Goal: Information Seeking & Learning: Learn about a topic

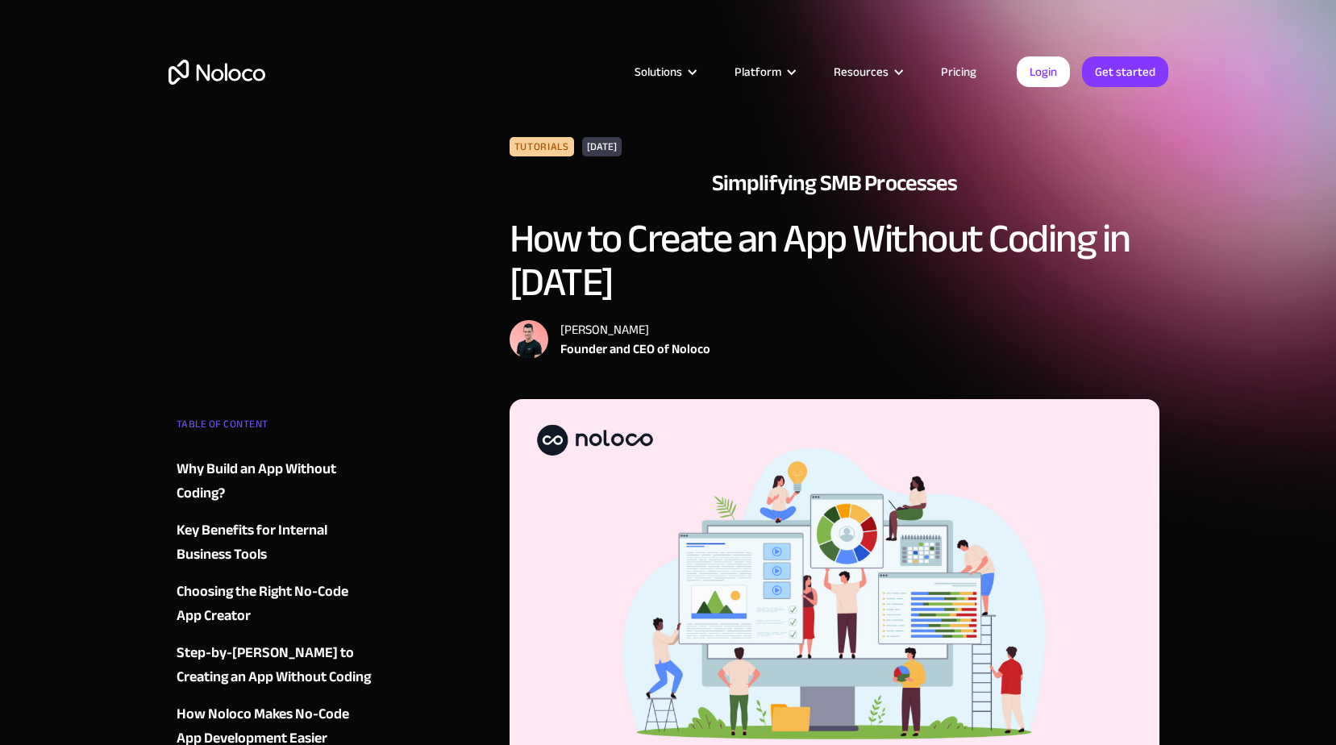
click at [322, 469] on div "Why Build an App Without Coding?" at bounding box center [274, 481] width 195 height 48
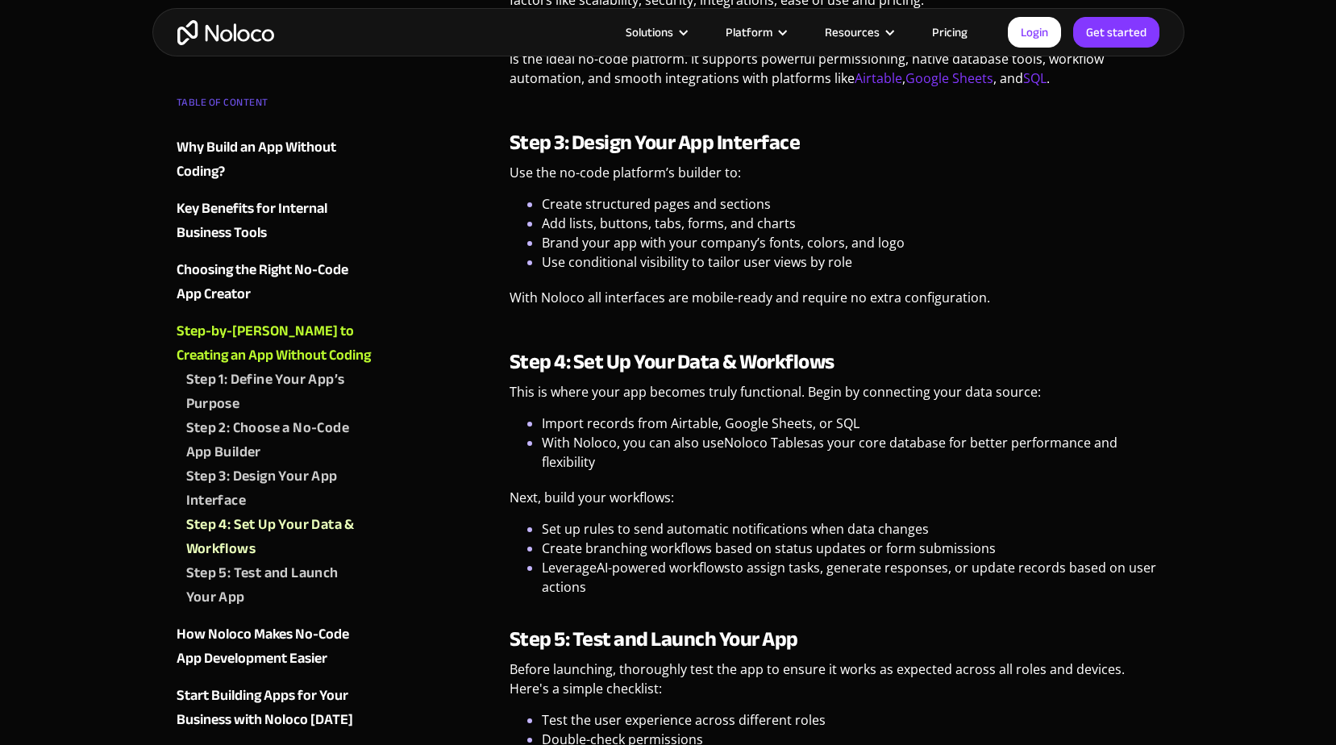
scroll to position [4286, 0]
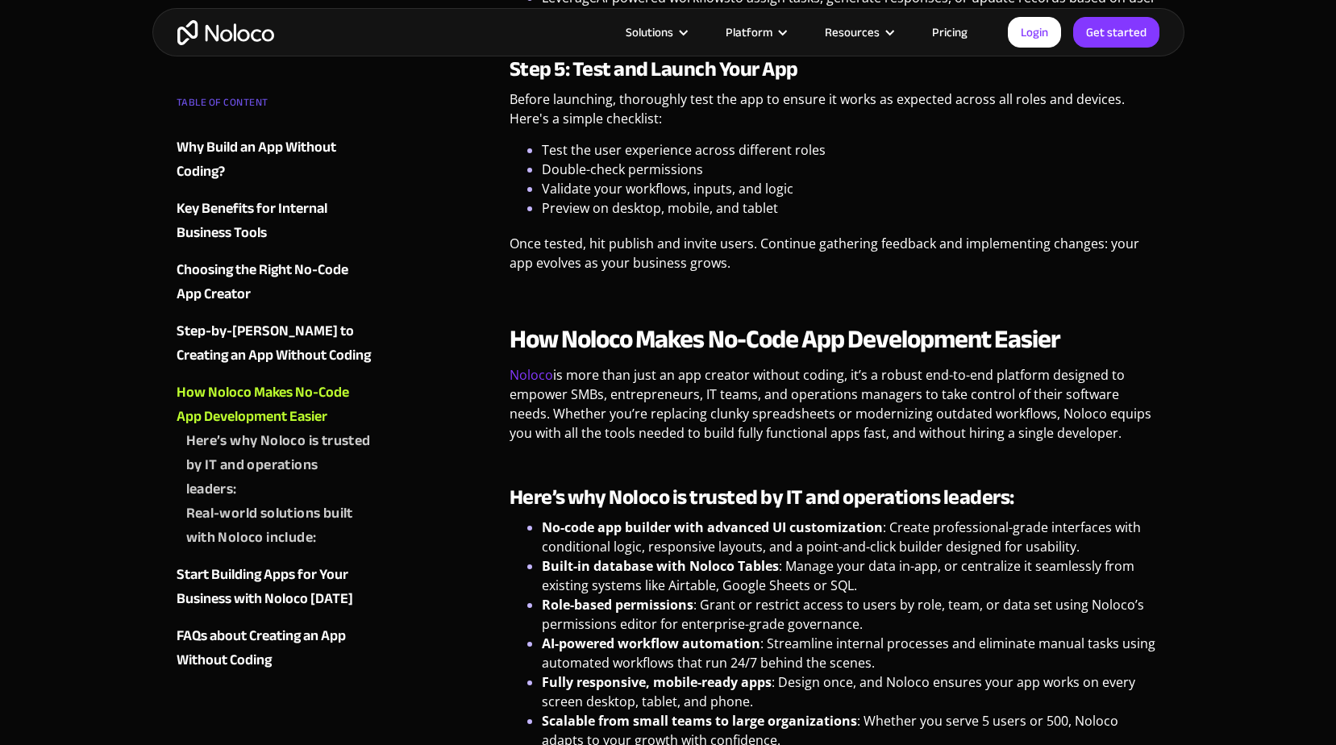
click at [301, 148] on div "Why Build an App Without Coding?" at bounding box center [274, 159] width 195 height 48
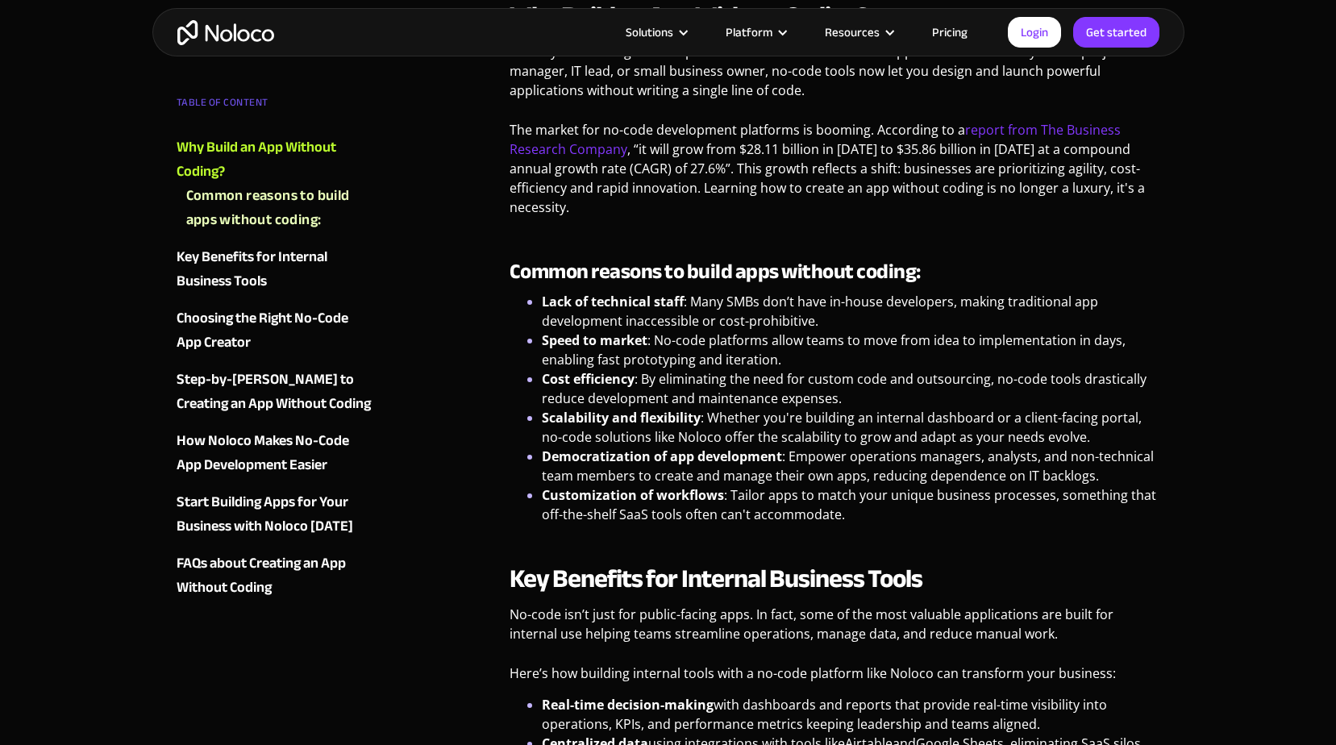
click at [301, 148] on div "Why Build an App Without Coding?" at bounding box center [274, 159] width 195 height 48
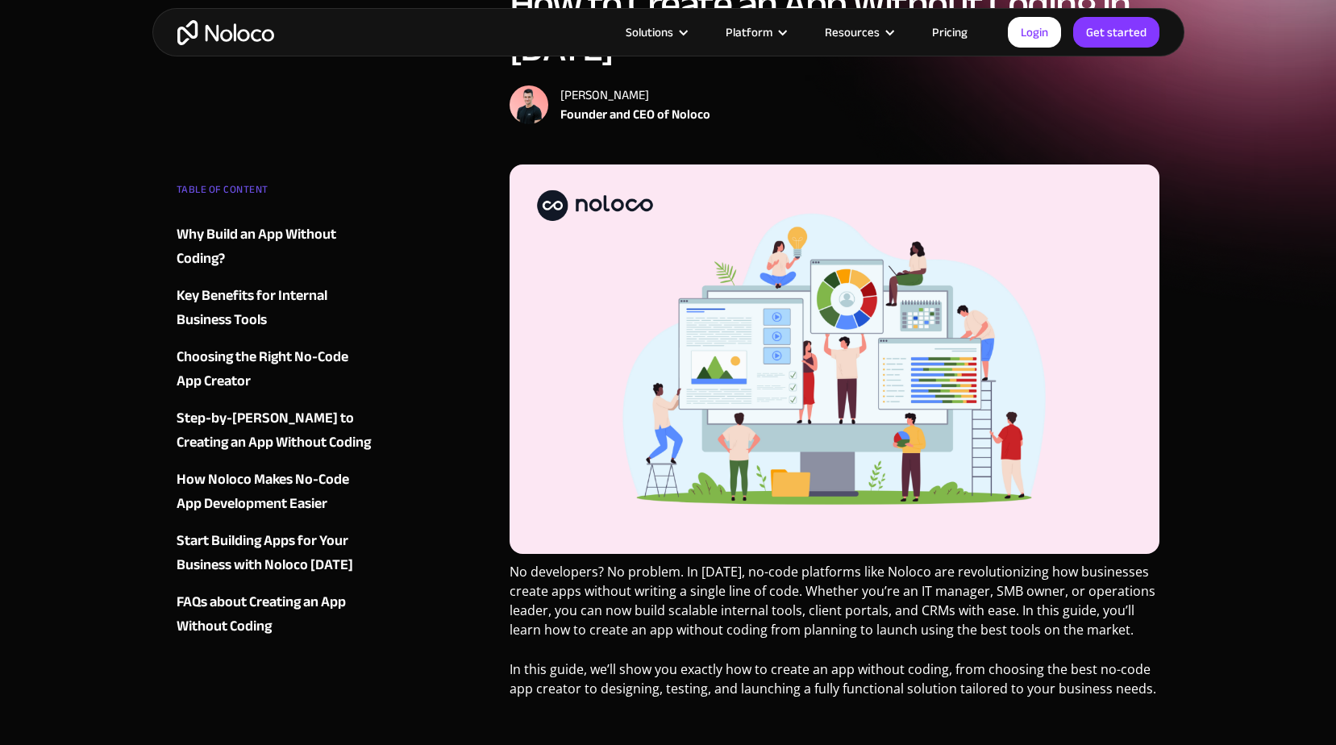
scroll to position [137, 0]
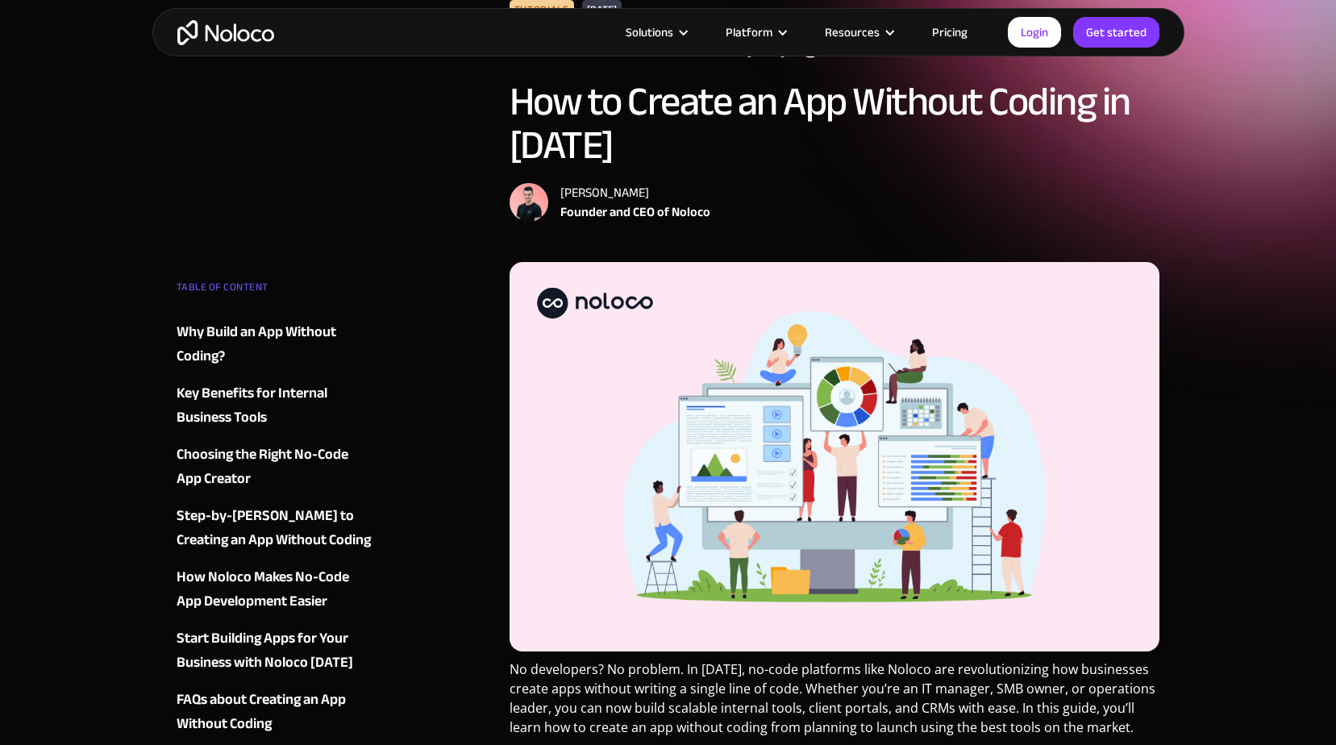
drag, startPoint x: 759, startPoint y: 398, endPoint x: 626, endPoint y: 398, distance: 133.0
click at [626, 398] on img at bounding box center [835, 456] width 651 height 389
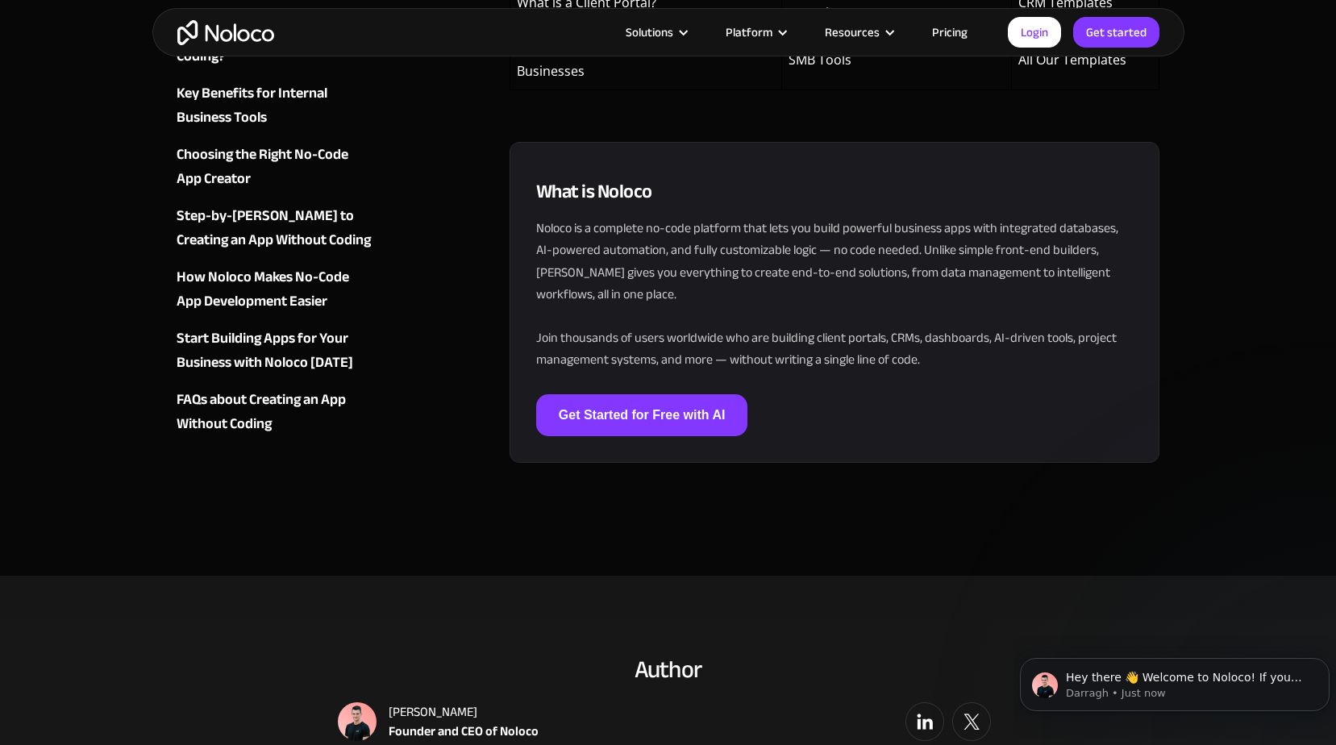
scroll to position [6545, 0]
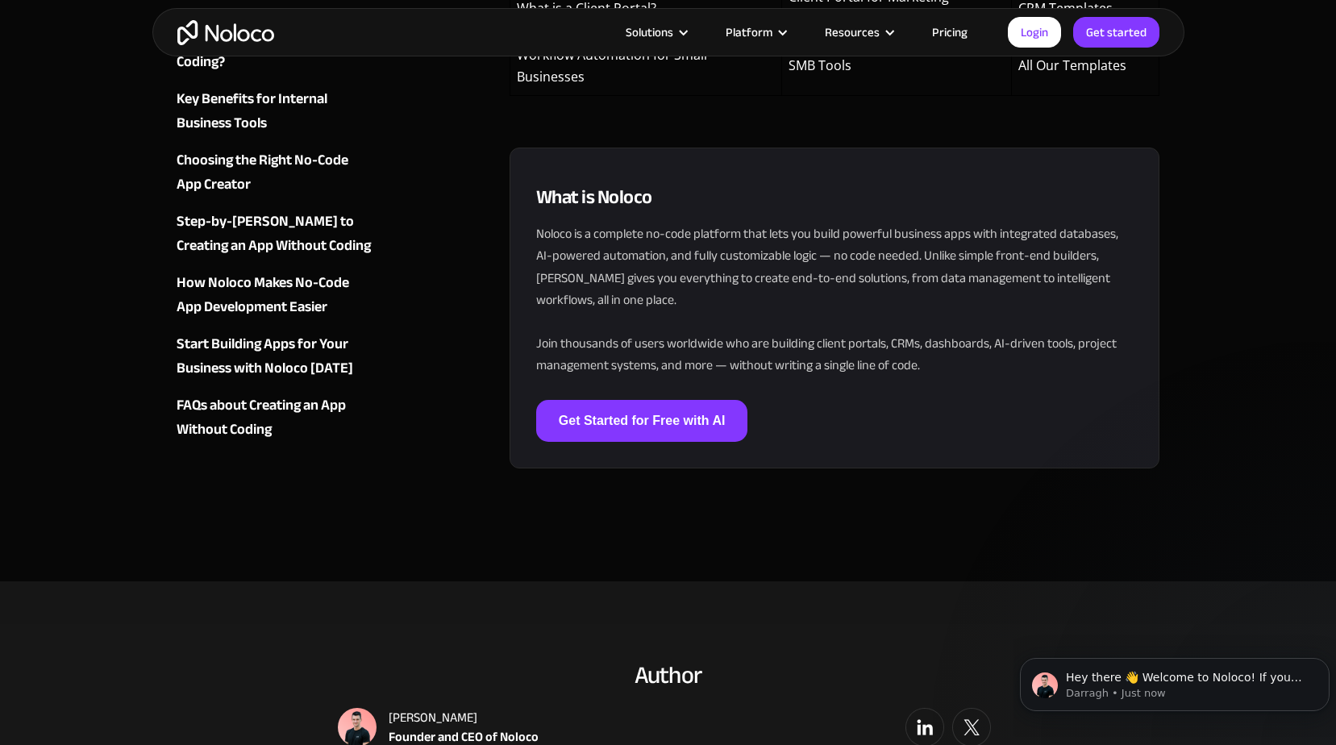
click at [964, 708] on img at bounding box center [971, 727] width 39 height 39
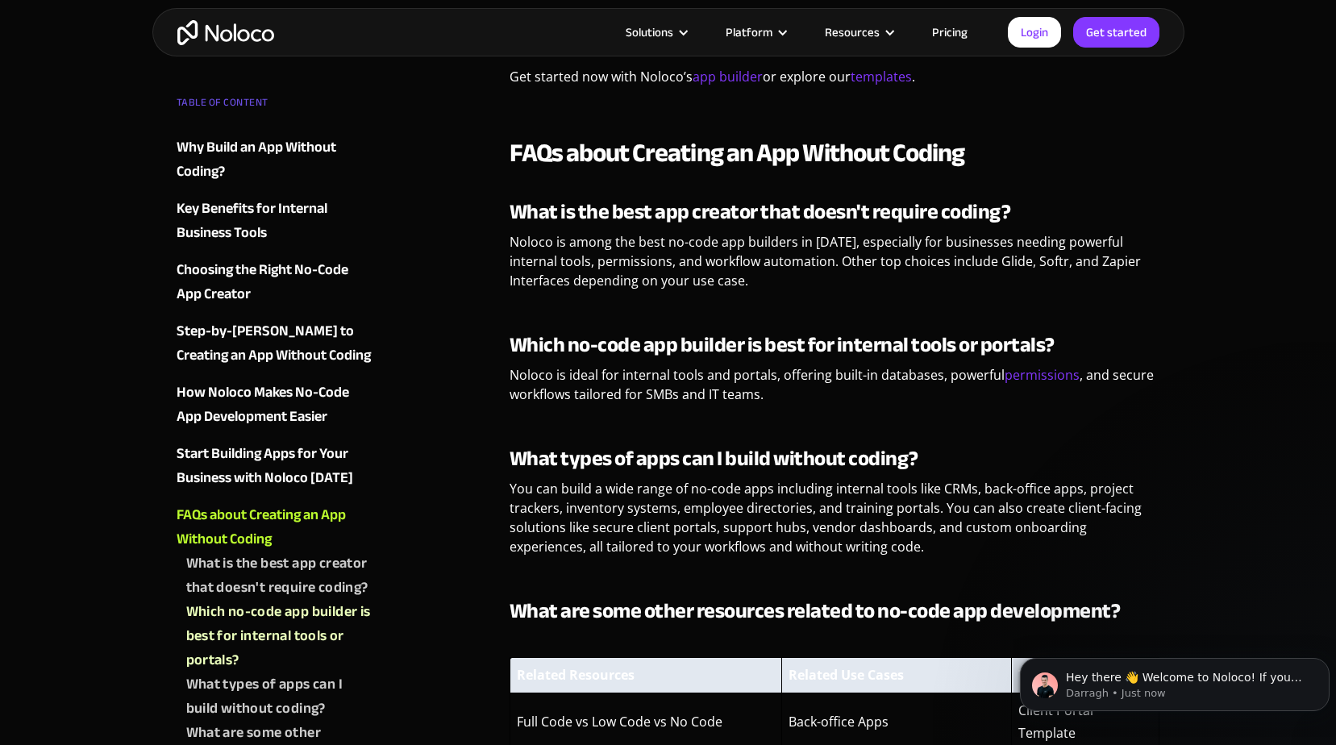
scroll to position [5717, 0]
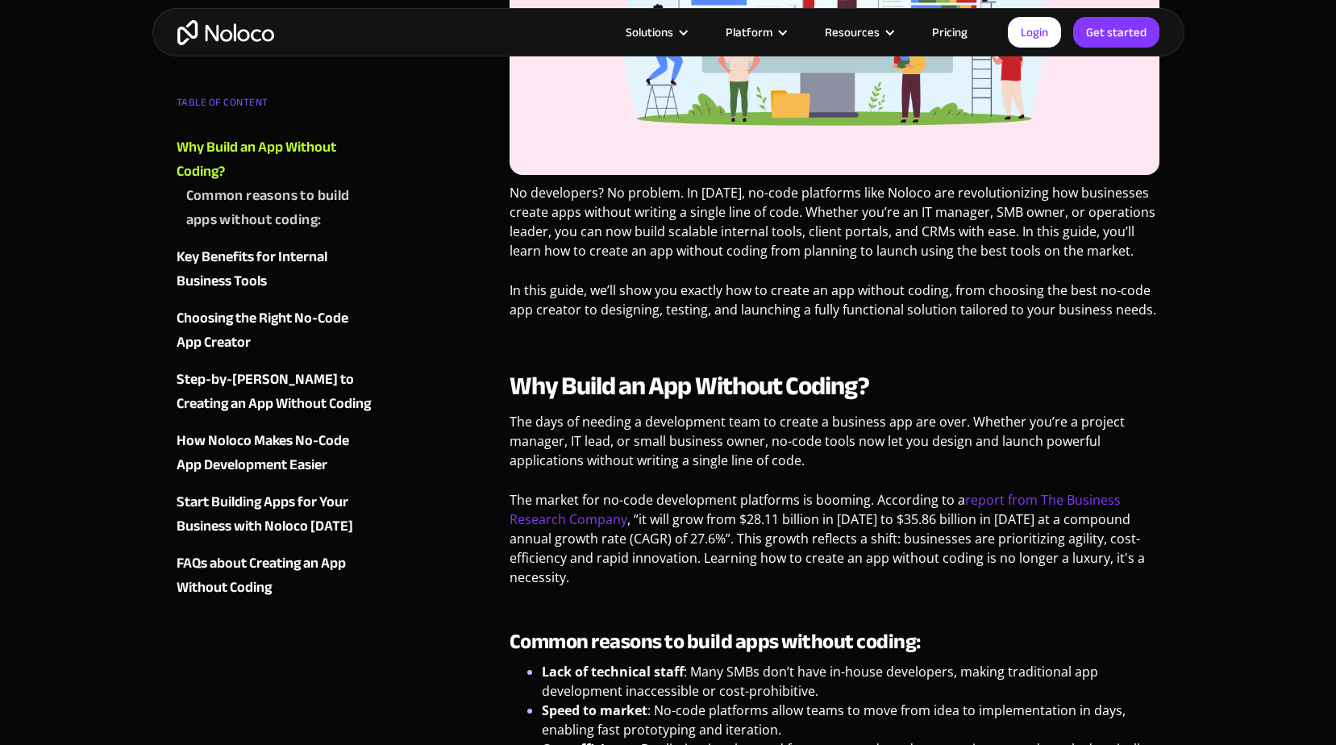
click at [222, 152] on div "Why Build an App Without Coding?" at bounding box center [274, 159] width 195 height 48
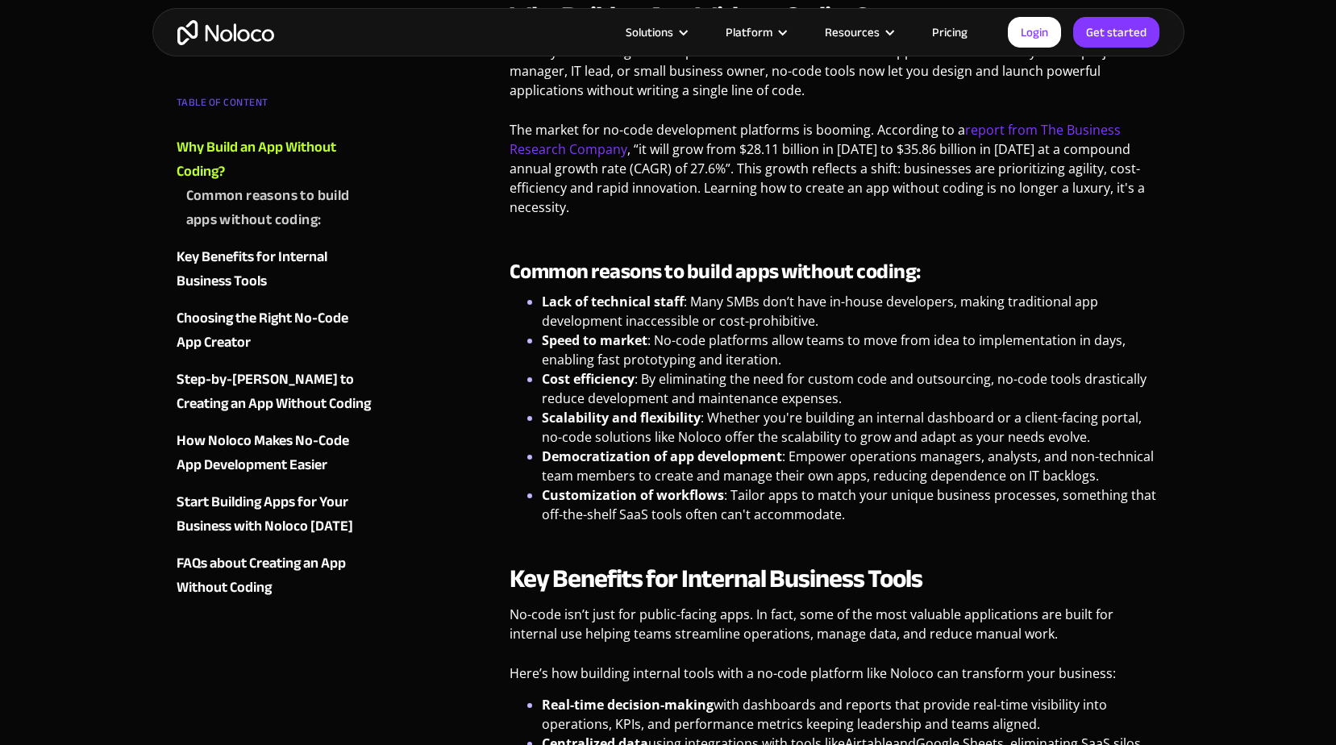
click at [222, 152] on div "Why Build an App Without Coding?" at bounding box center [274, 159] width 195 height 48
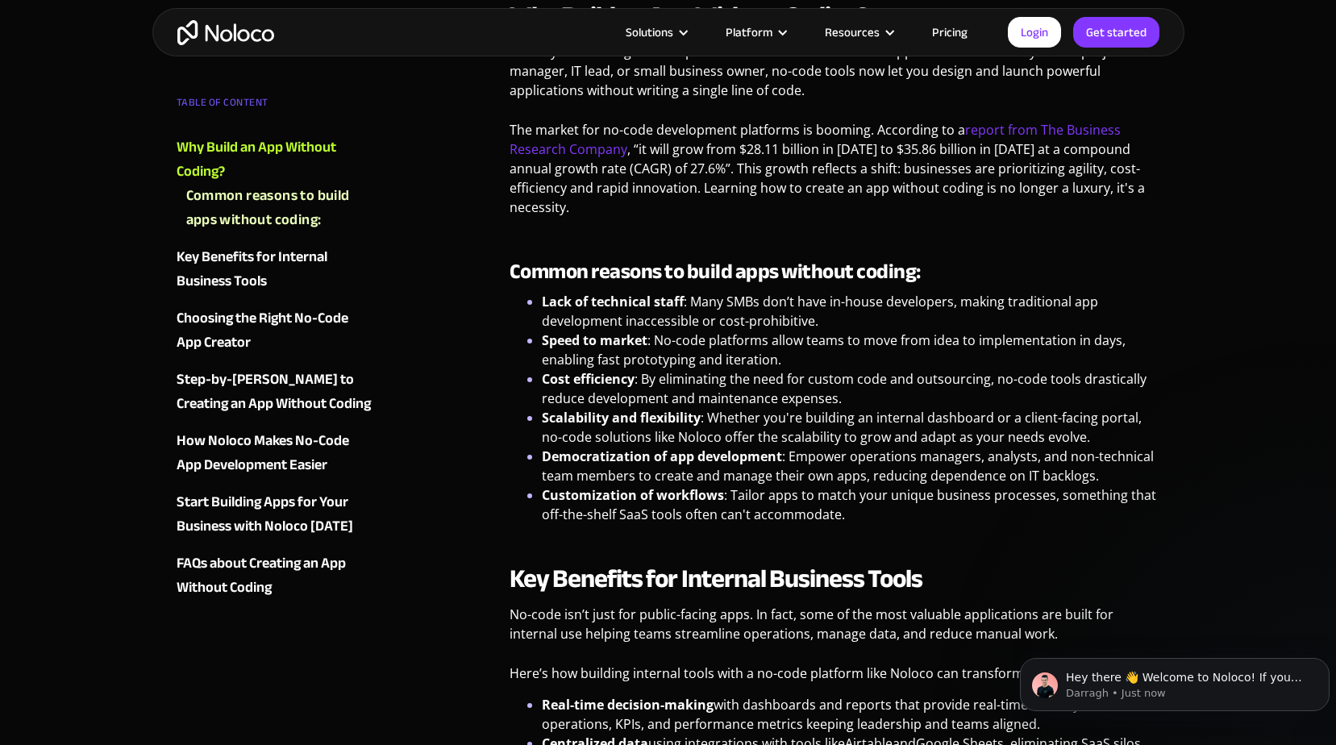
scroll to position [0, 0]
click at [571, 164] on p "The market for no-code development platforms is booming. According to a report …" at bounding box center [835, 174] width 651 height 109
click at [585, 155] on link "report from The Business Research Company" at bounding box center [815, 139] width 611 height 37
